Goal: Navigation & Orientation: Go to known website

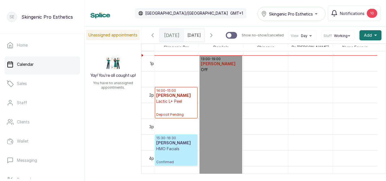
scroll to position [614, 0]
